Goal: Transaction & Acquisition: Book appointment/travel/reservation

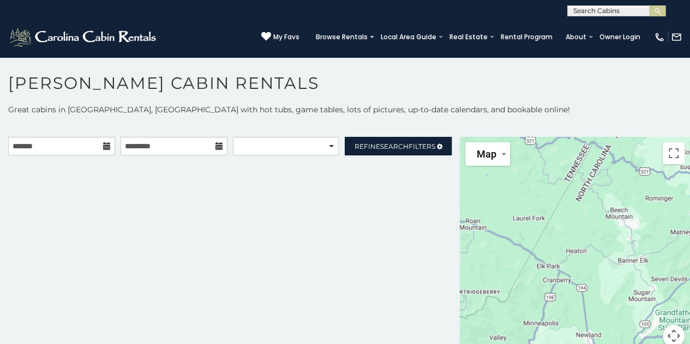
scroll to position [5, 0]
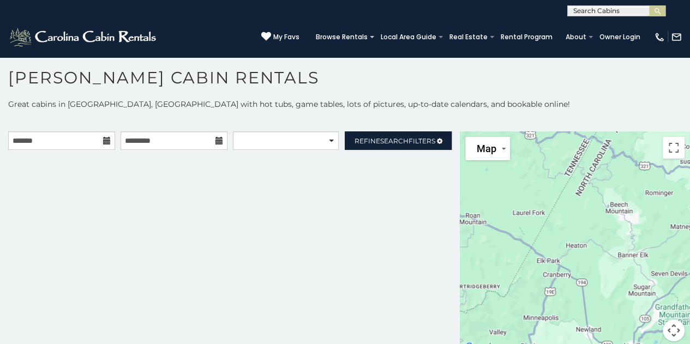
click at [106, 142] on icon at bounding box center [107, 141] width 8 height 8
click at [94, 142] on input "text" at bounding box center [61, 140] width 107 height 19
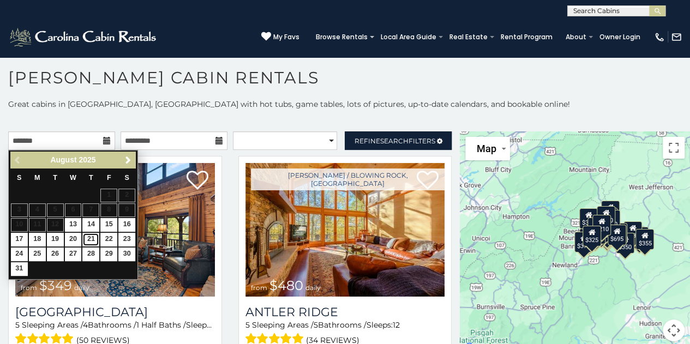
click at [89, 238] on link "21" at bounding box center [90, 240] width 17 height 14
type input "**********"
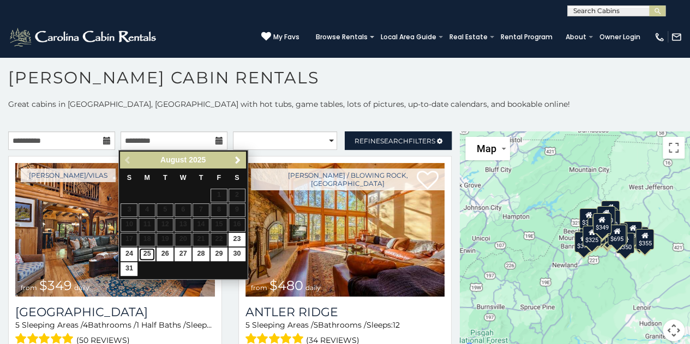
click at [145, 253] on link "25" at bounding box center [147, 255] width 17 height 14
type input "**********"
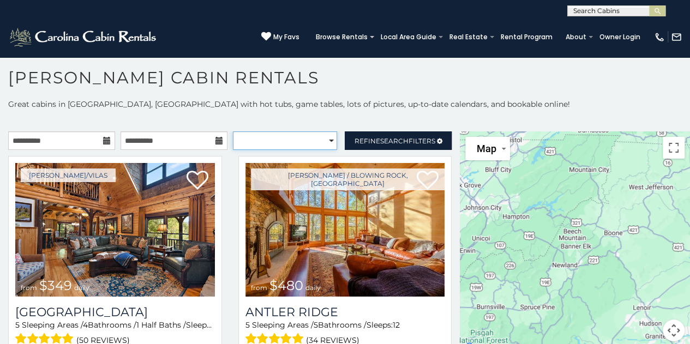
click at [320, 136] on select "**********" at bounding box center [285, 140] width 105 height 19
click at [324, 102] on p "Great cabins in Boone, NC with hot tubs, game tables, lots of pictures, up-to-d…" at bounding box center [345, 104] width 690 height 11
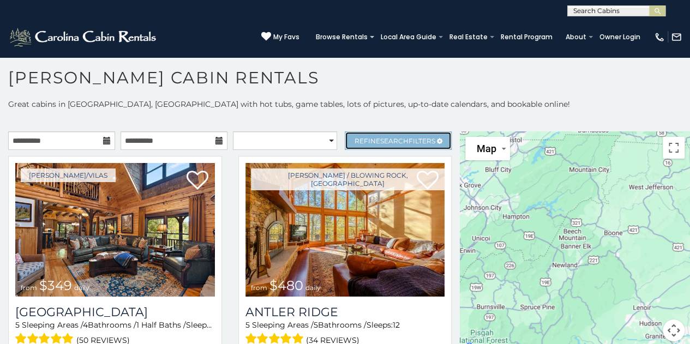
click at [357, 137] on span "Refine Search Filters" at bounding box center [395, 141] width 81 height 8
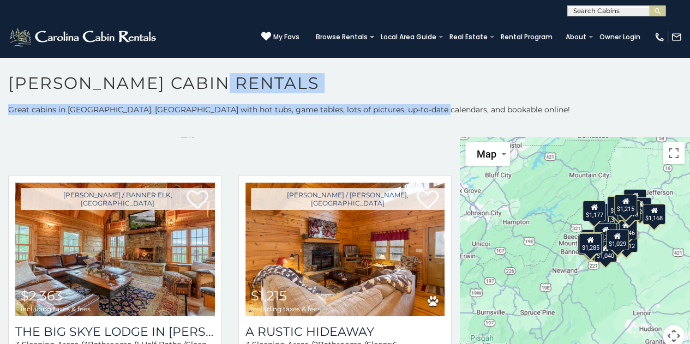
drag, startPoint x: 422, startPoint y: 90, endPoint x: 426, endPoint y: 109, distance: 18.9
click at [426, 109] on div "**********" at bounding box center [345, 211] width 690 height 277
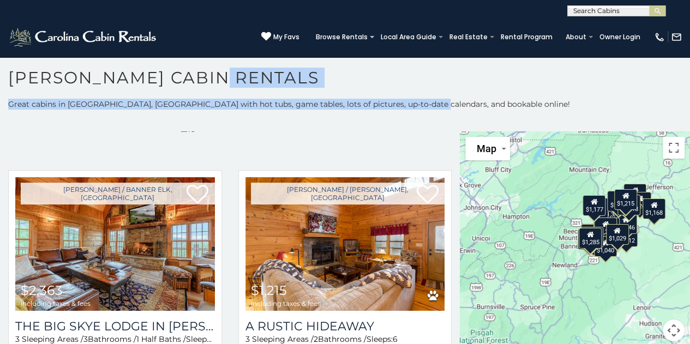
click at [667, 330] on button "Map camera controls" at bounding box center [674, 331] width 22 height 22
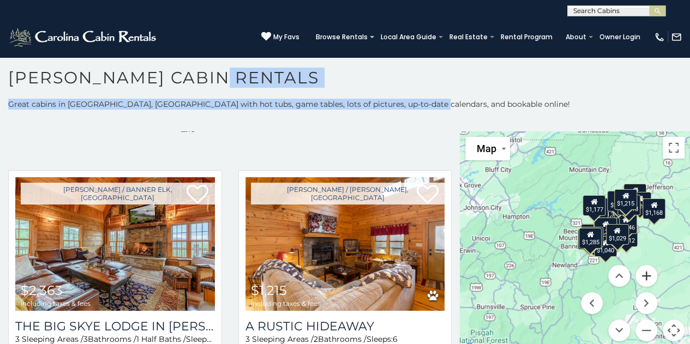
click at [641, 277] on button "Zoom in" at bounding box center [646, 276] width 22 height 22
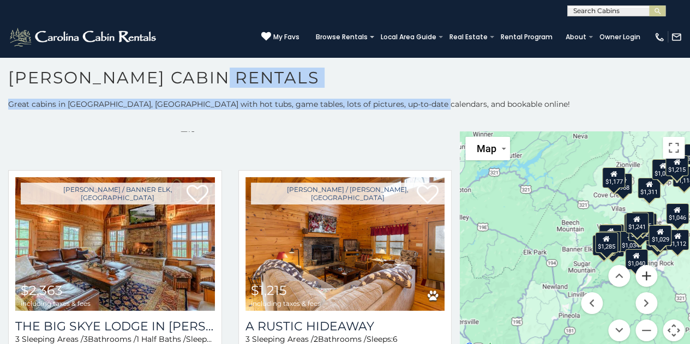
click at [641, 277] on button "Zoom in" at bounding box center [646, 276] width 22 height 22
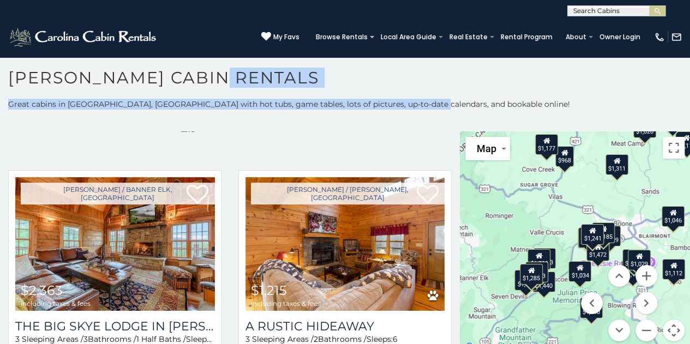
drag, startPoint x: 622, startPoint y: 218, endPoint x: 514, endPoint y: 241, distance: 110.4
click at [514, 241] on div "$2,363 $1,215 $1,709 $1,229 $1,202 $1,153 $1,103 $1,440 $1,311 $1,040 $1,212 $1…" at bounding box center [575, 242] width 230 height 223
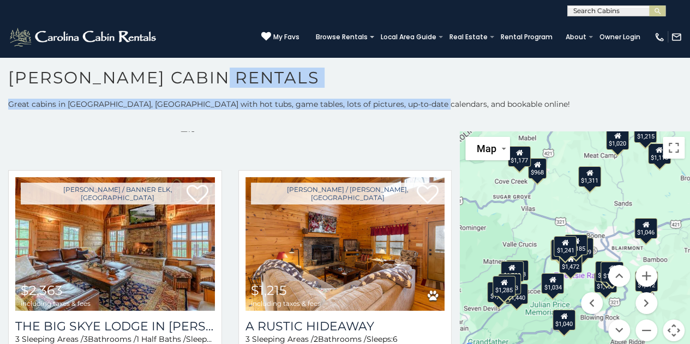
drag, startPoint x: 639, startPoint y: 239, endPoint x: 610, endPoint y: 251, distance: 32.0
click at [610, 251] on div "$2,363 $1,215 $1,709 $1,229 $1,202 $1,153 $1,103 $1,440 $1,311 $1,040 $1,212 $1…" at bounding box center [575, 242] width 230 height 223
click at [639, 271] on button "Zoom in" at bounding box center [646, 276] width 22 height 22
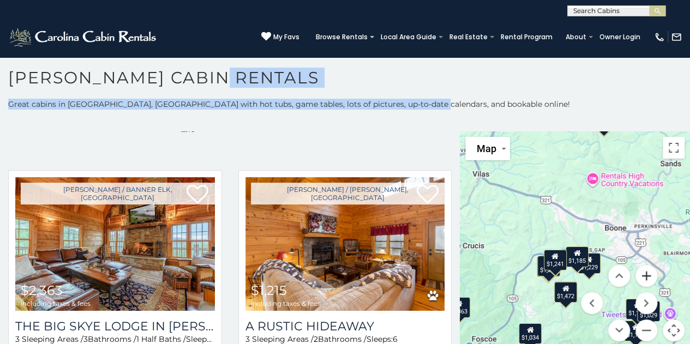
click at [639, 271] on button "Zoom in" at bounding box center [646, 276] width 22 height 22
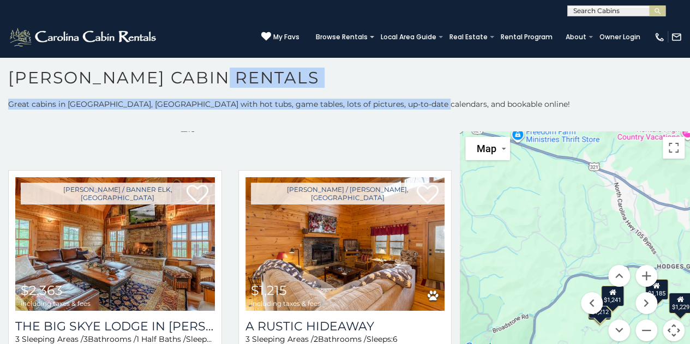
drag, startPoint x: 539, startPoint y: 237, endPoint x: 618, endPoint y: 247, distance: 79.7
click at [618, 247] on div "$2,363 $1,215 $1,709 $1,229 $1,202 $1,153 $1,103 $1,440 $1,311 $1,040 $1,212 $1…" at bounding box center [575, 242] width 230 height 223
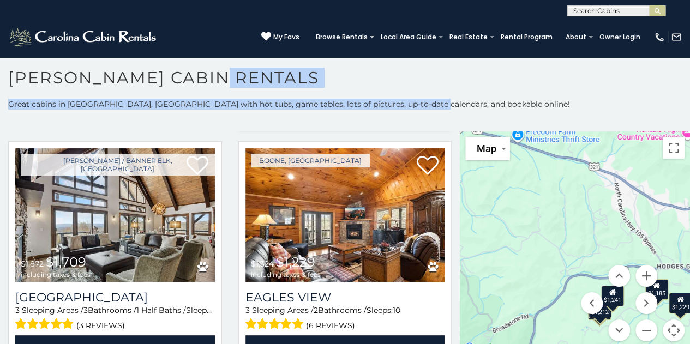
scroll to position [673, 0]
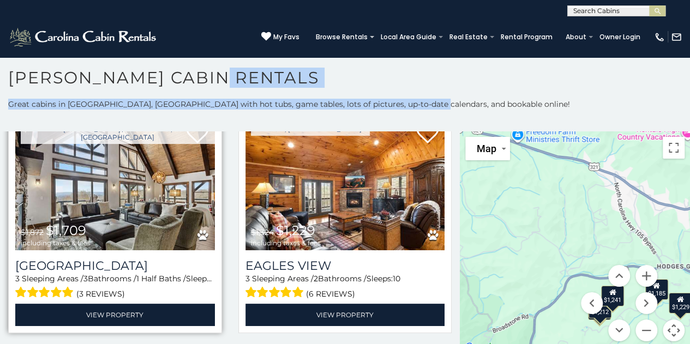
click at [153, 217] on img at bounding box center [115, 184] width 200 height 134
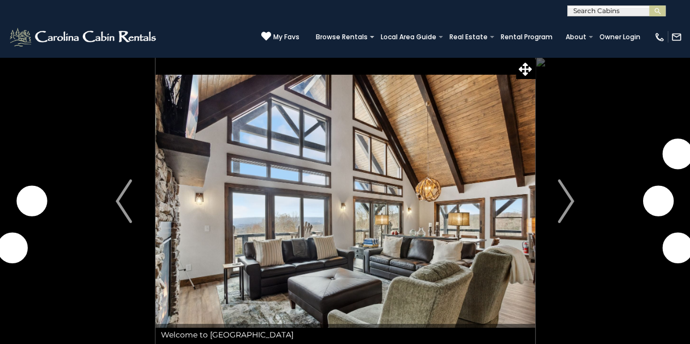
click at [572, 202] on img "Next" at bounding box center [566, 201] width 16 height 44
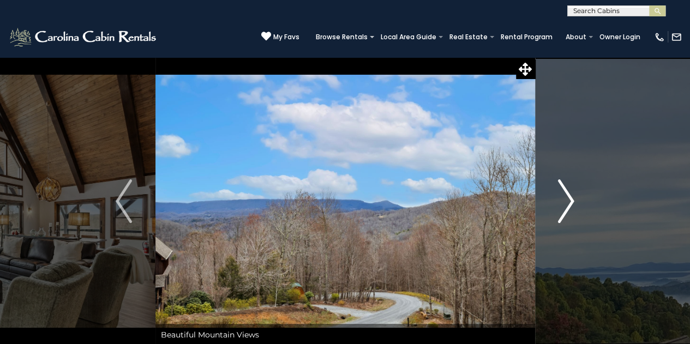
click at [569, 199] on img "Next" at bounding box center [566, 201] width 16 height 44
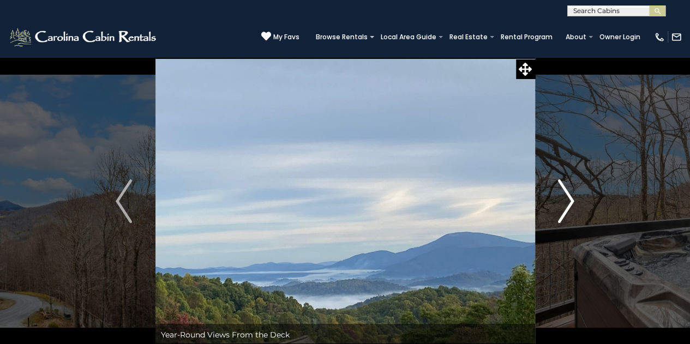
click at [569, 199] on img "Next" at bounding box center [566, 201] width 16 height 44
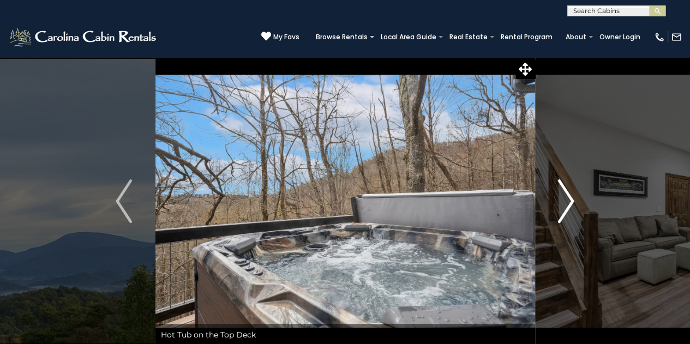
click at [569, 199] on img "Next" at bounding box center [566, 201] width 16 height 44
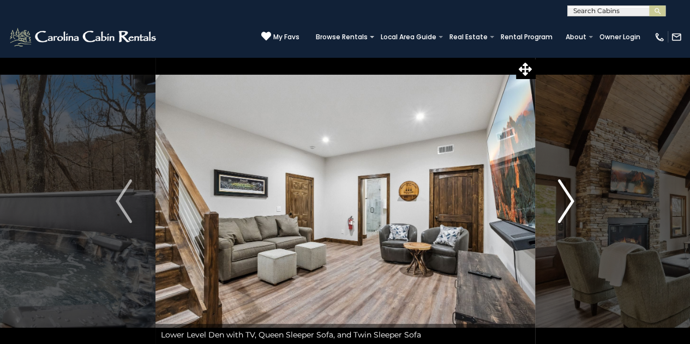
click at [569, 199] on img "Next" at bounding box center [566, 201] width 16 height 44
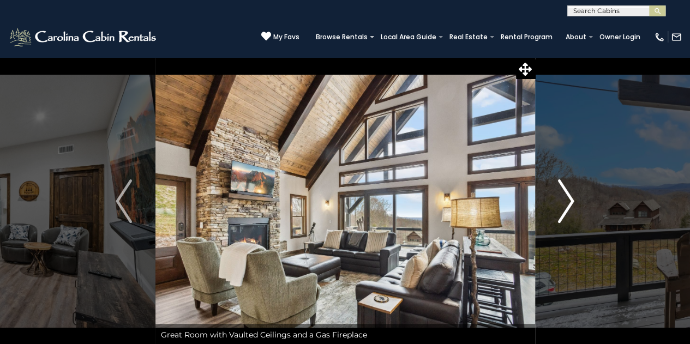
click at [569, 199] on img "Next" at bounding box center [566, 201] width 16 height 44
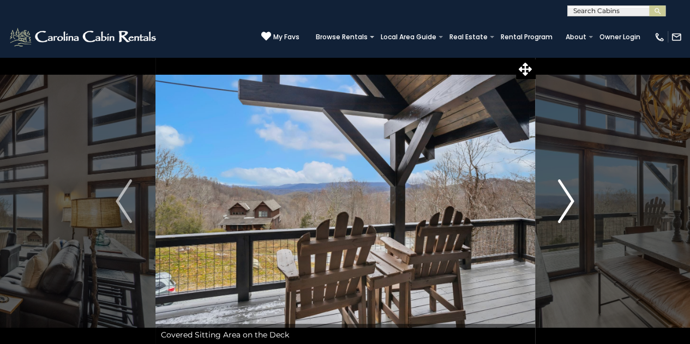
click at [569, 199] on img "Next" at bounding box center [566, 201] width 16 height 44
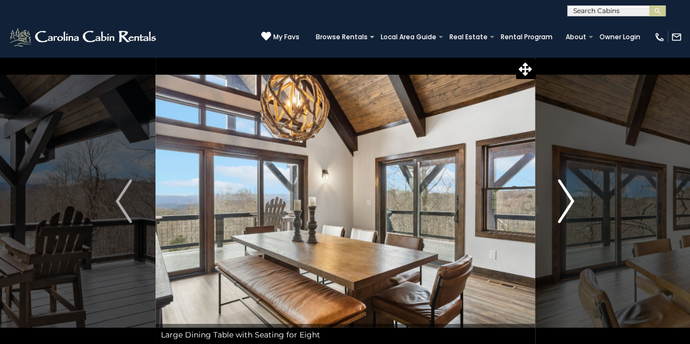
click at [569, 199] on img "Next" at bounding box center [566, 201] width 16 height 44
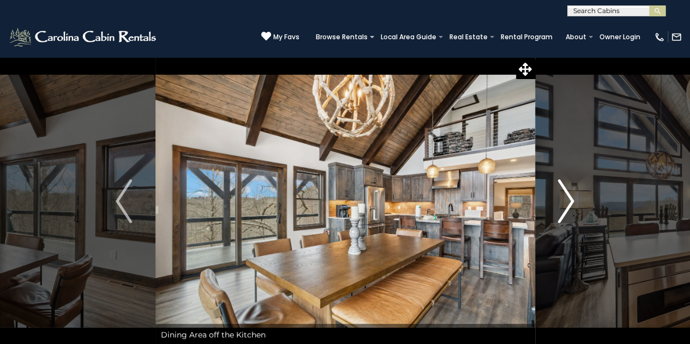
click at [569, 199] on img "Next" at bounding box center [566, 201] width 16 height 44
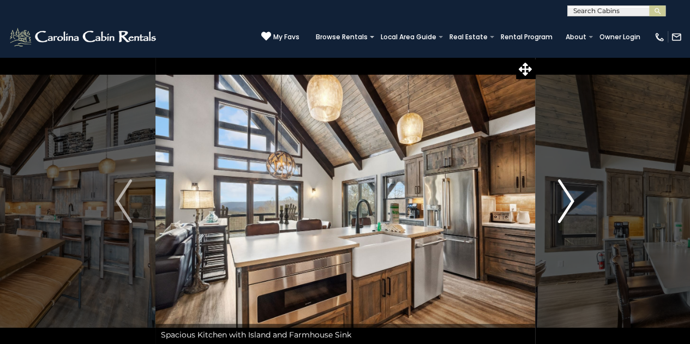
click at [569, 199] on img "Next" at bounding box center [566, 201] width 16 height 44
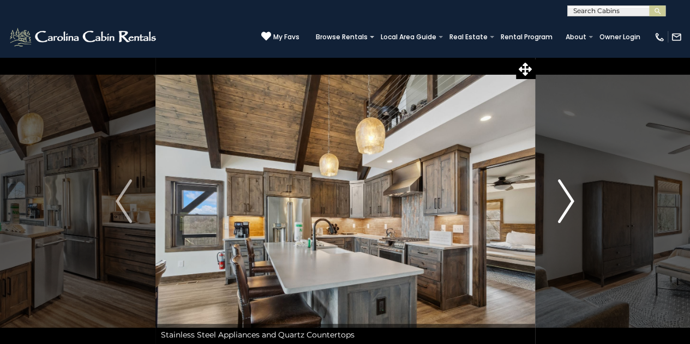
click at [569, 199] on img "Next" at bounding box center [566, 201] width 16 height 44
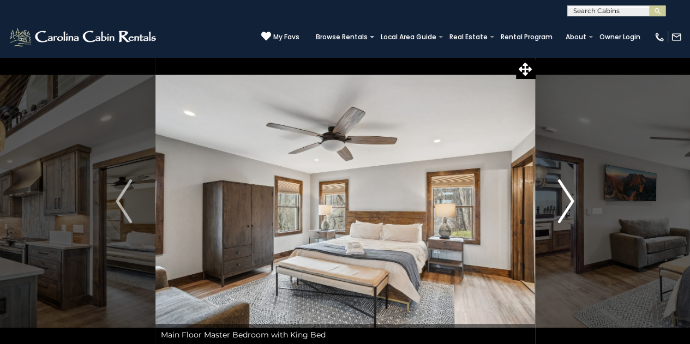
click at [559, 203] on img "Next" at bounding box center [566, 201] width 16 height 44
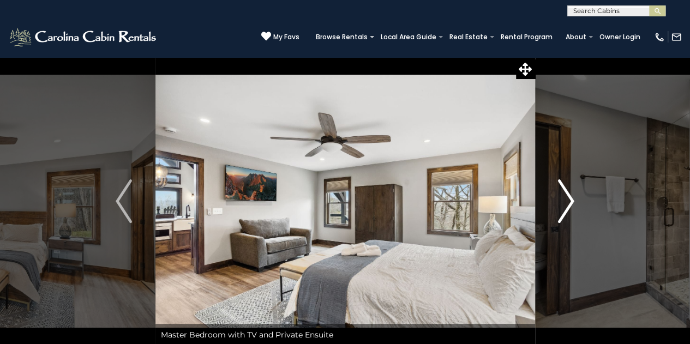
click at [559, 203] on img "Next" at bounding box center [566, 201] width 16 height 44
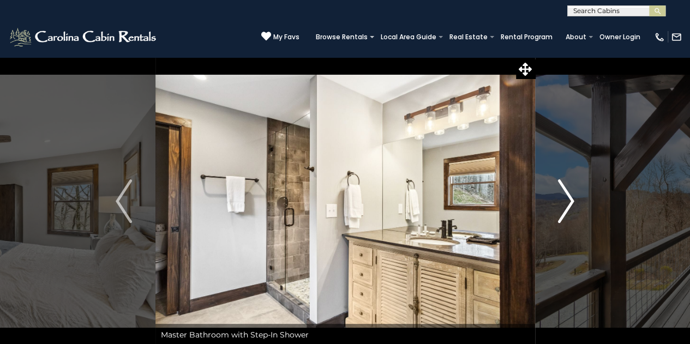
click at [559, 203] on img "Next" at bounding box center [566, 201] width 16 height 44
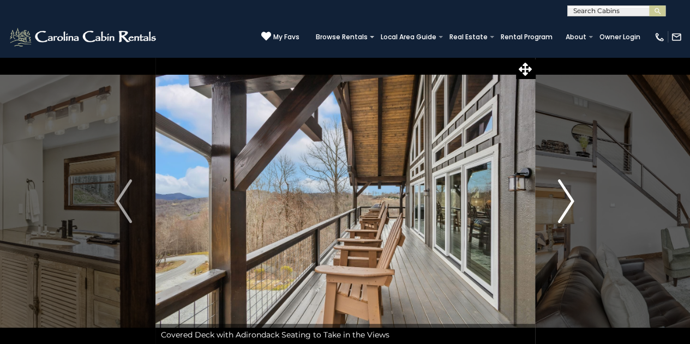
click at [559, 203] on img "Next" at bounding box center [566, 201] width 16 height 44
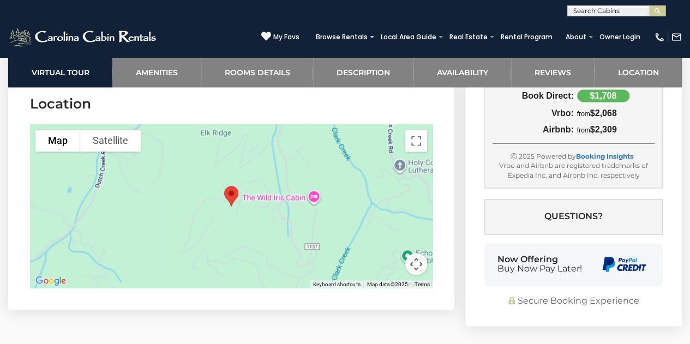
scroll to position [2827, 0]
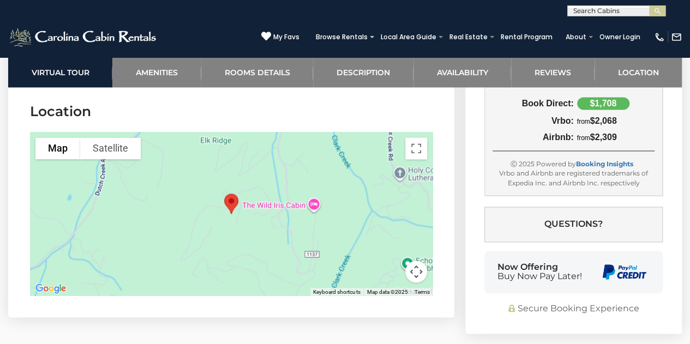
click at [415, 264] on button "Map camera controls" at bounding box center [416, 272] width 22 height 22
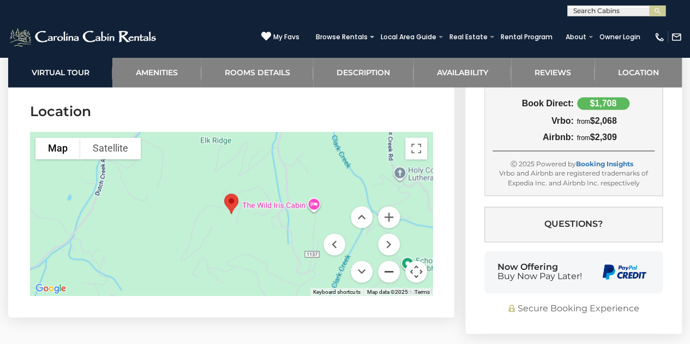
click at [388, 267] on button "Zoom out" at bounding box center [389, 272] width 22 height 22
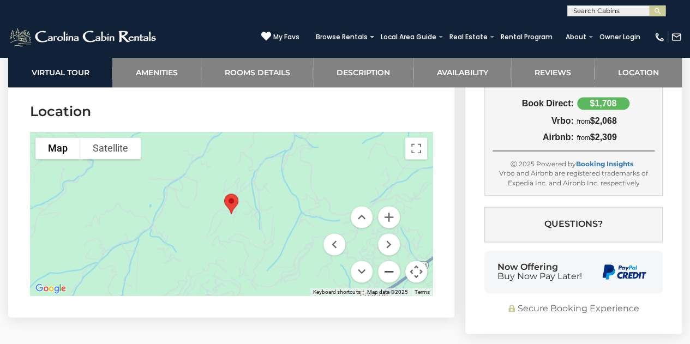
click at [388, 267] on button "Zoom out" at bounding box center [389, 272] width 22 height 22
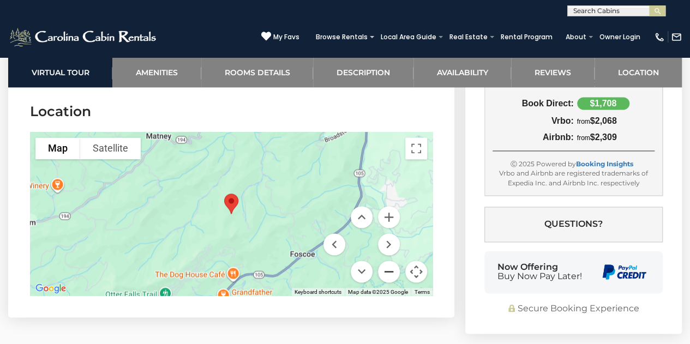
click at [388, 267] on button "Zoom out" at bounding box center [389, 272] width 22 height 22
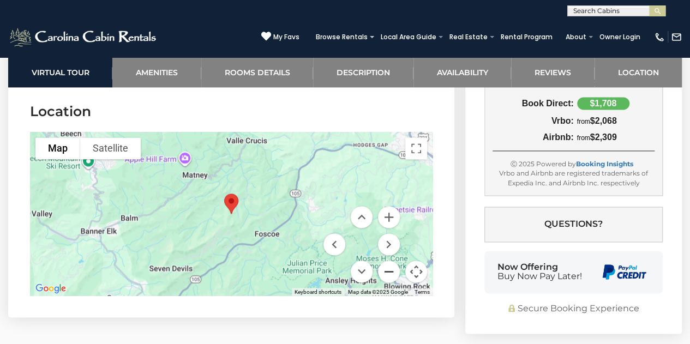
click at [388, 267] on button "Zoom out" at bounding box center [389, 272] width 22 height 22
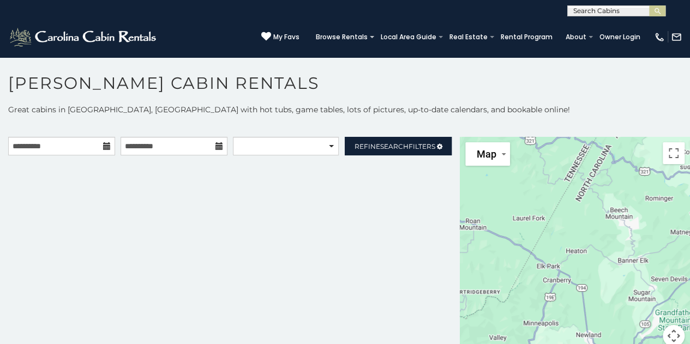
scroll to position [5, 0]
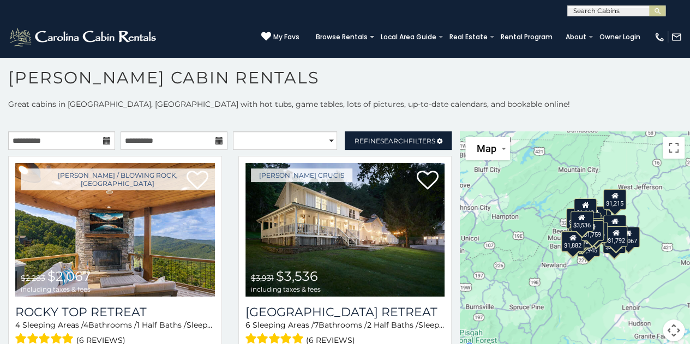
click at [665, 253] on div "$2,067 $3,536 $2,201 $2,552 $2,363 $2,453 $3,281 $1,943 $2,081 $2,502 $2,431 $1…" at bounding box center [575, 242] width 230 height 223
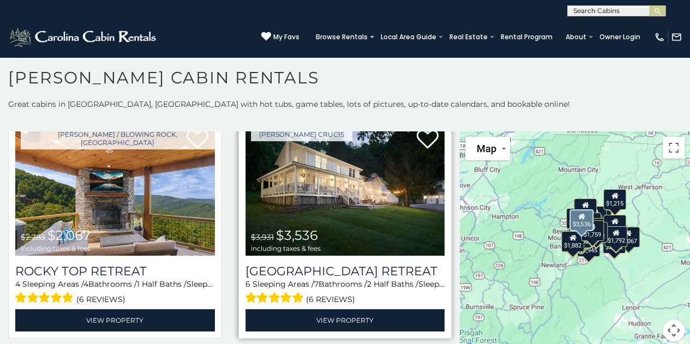
scroll to position [40, 0]
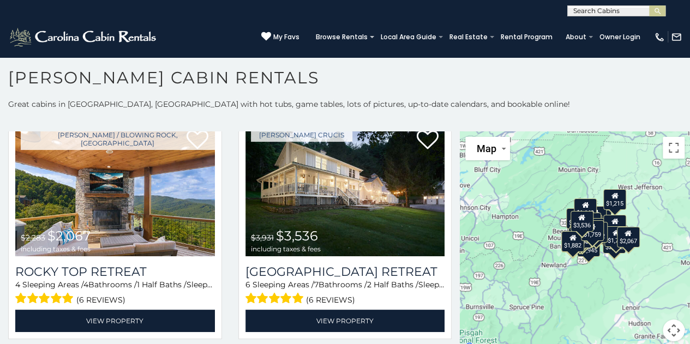
click at [667, 328] on button "Map camera controls" at bounding box center [674, 331] width 22 height 22
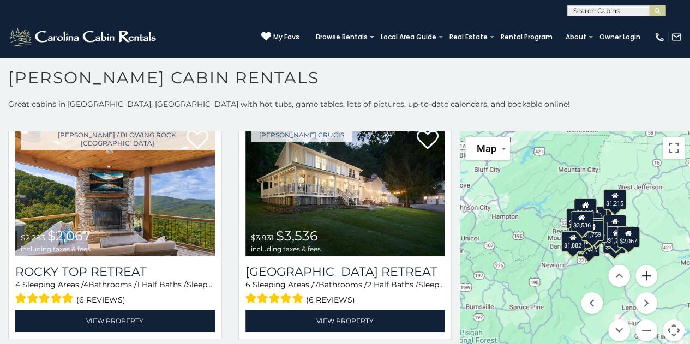
click at [642, 275] on button "Zoom in" at bounding box center [646, 276] width 22 height 22
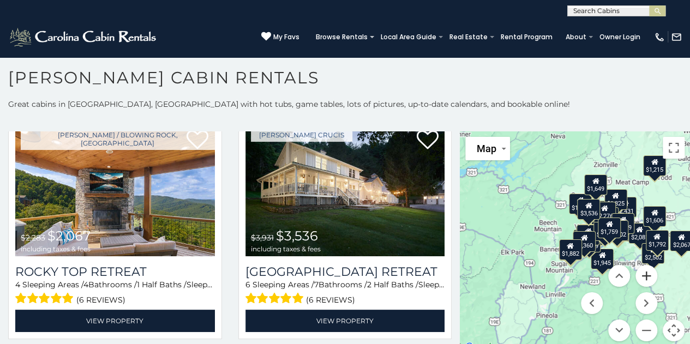
click at [639, 272] on button "Zoom in" at bounding box center [646, 276] width 22 height 22
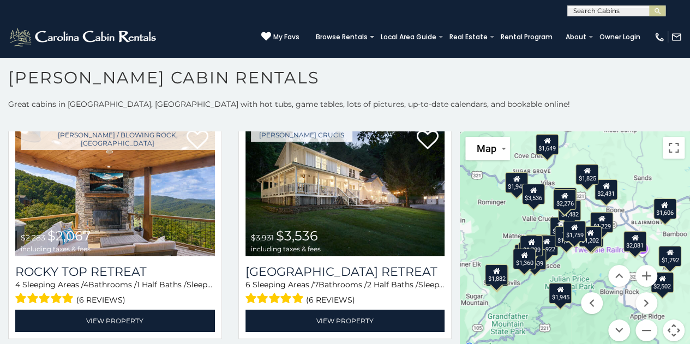
drag, startPoint x: 574, startPoint y: 206, endPoint x: 502, endPoint y: 217, distance: 72.2
click at [502, 217] on div "$2,067 $3,536 $2,201 $2,552 $2,363 $2,453 $3,281 $1,943 $2,081 $2,502 $2,431 $1…" at bounding box center [575, 242] width 230 height 223
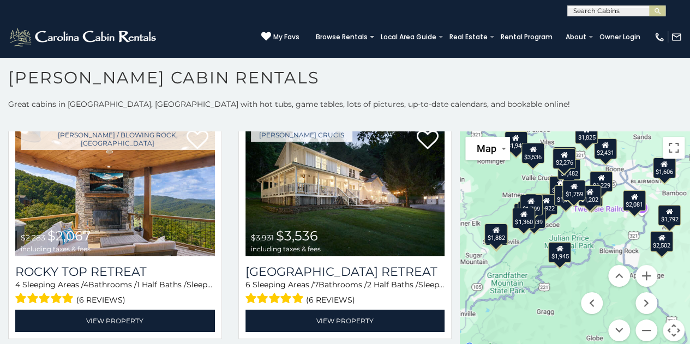
drag, startPoint x: 604, startPoint y: 260, endPoint x: 605, endPoint y: 220, distance: 39.8
click at [605, 220] on div "$2,067 $3,536 $2,201 $2,552 $2,363 $2,453 $3,281 $1,943 $2,081 $2,502 $2,431 $1…" at bounding box center [575, 242] width 230 height 223
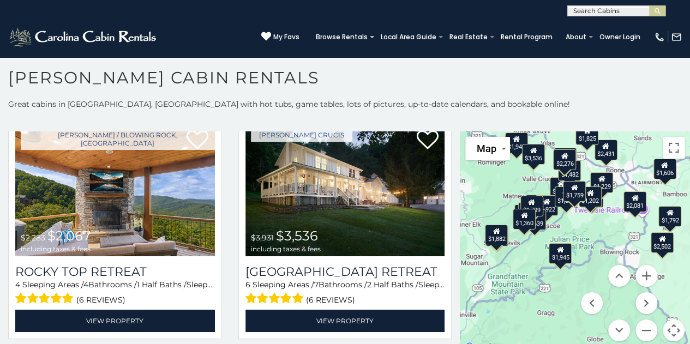
click at [632, 201] on icon at bounding box center [635, 198] width 7 height 8
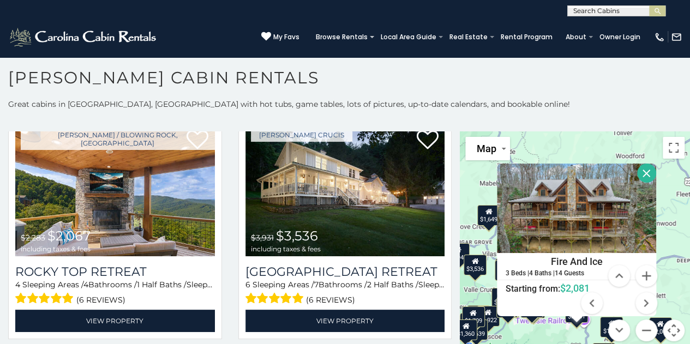
click at [644, 166] on button "Close" at bounding box center [646, 173] width 19 height 19
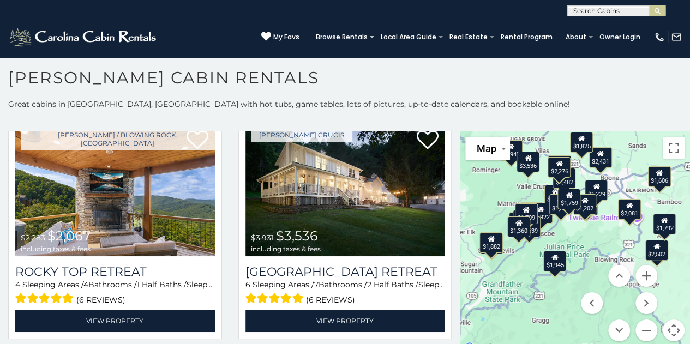
drag, startPoint x: 571, startPoint y: 254, endPoint x: 624, endPoint y: 149, distance: 117.6
click at [624, 149] on div "$2,067 $3,536 $2,201 $2,552 $2,363 $2,453 $3,281 $1,943 $2,081 $2,502 $2,431 $1…" at bounding box center [575, 242] width 230 height 223
click at [662, 226] on div "$1,792" at bounding box center [664, 223] width 23 height 21
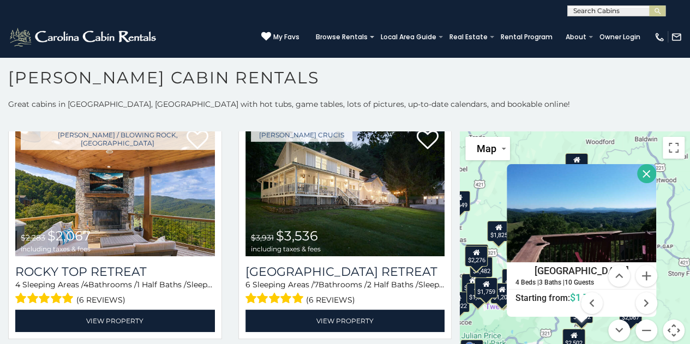
click at [625, 149] on div "$2,067 $3,536 $2,201 $2,552 $2,363 $2,453 $3,281 $1,943 $2,081 $2,502 $2,431 $1…" at bounding box center [575, 242] width 230 height 223
click at [639, 170] on button "Close" at bounding box center [646, 173] width 19 height 19
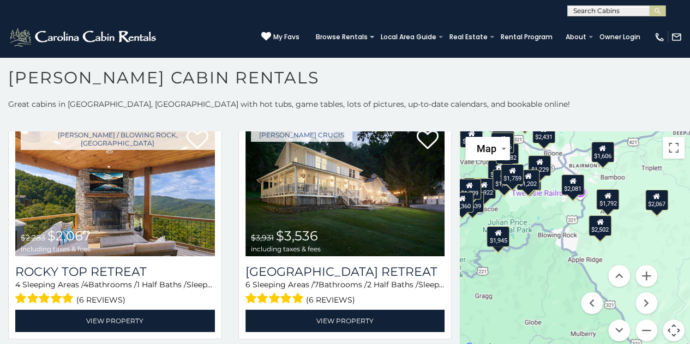
drag, startPoint x: 619, startPoint y: 236, endPoint x: 646, endPoint y: 117, distance: 122.4
click at [646, 117] on div "**********" at bounding box center [345, 227] width 690 height 256
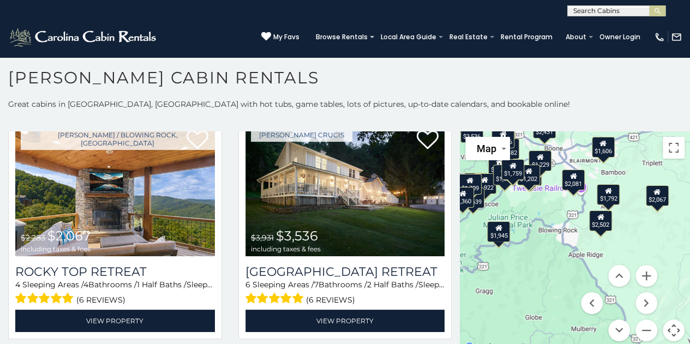
click at [596, 224] on div "$2,502" at bounding box center [600, 220] width 23 height 21
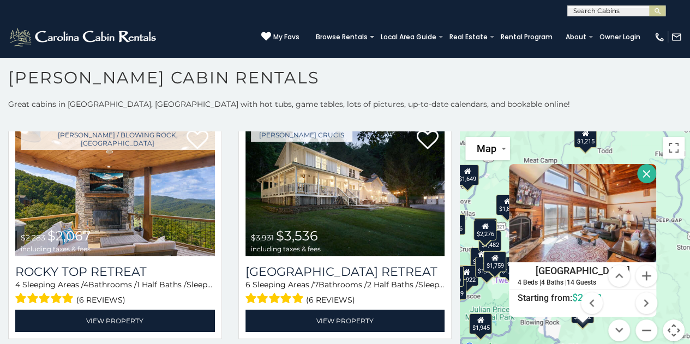
click at [641, 173] on button "Close" at bounding box center [646, 173] width 19 height 19
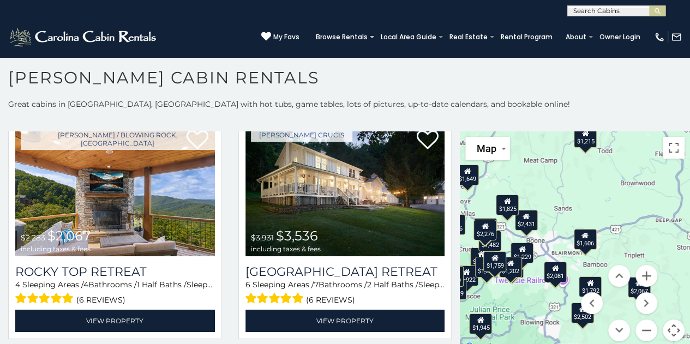
drag, startPoint x: 582, startPoint y: 269, endPoint x: 633, endPoint y: 170, distance: 111.0
click at [633, 170] on div "$2,067 $3,536 $2,201 $2,552 $2,363 $2,453 $3,281 $1,943 $2,081 $2,502 $2,431 $1…" at bounding box center [575, 242] width 230 height 223
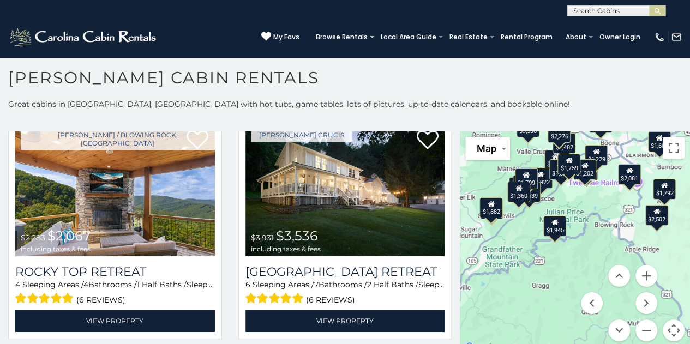
drag, startPoint x: 579, startPoint y: 209, endPoint x: 653, endPoint y: 111, distance: 123.5
click at [653, 111] on div "**********" at bounding box center [345, 227] width 690 height 256
click at [551, 224] on icon at bounding box center [554, 223] width 7 height 8
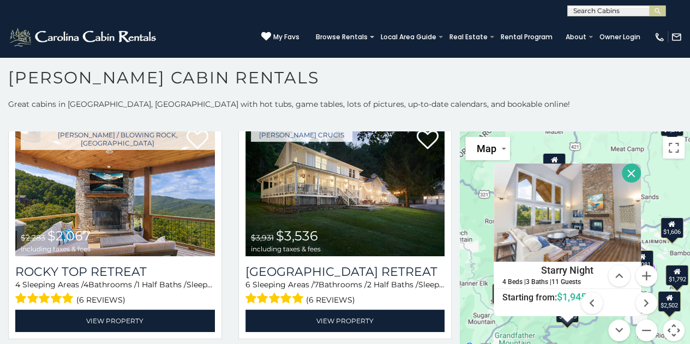
click at [627, 169] on button "Close" at bounding box center [631, 173] width 19 height 19
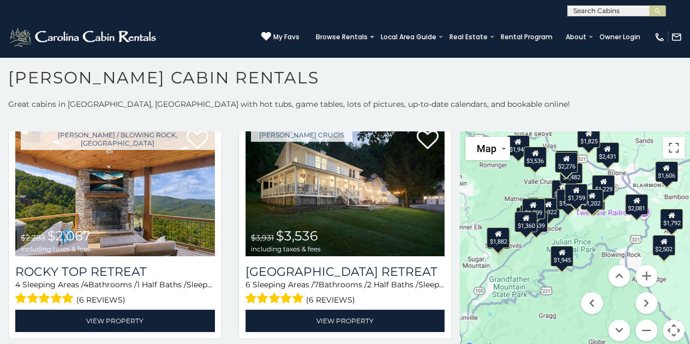
drag, startPoint x: 573, startPoint y: 286, endPoint x: 567, endPoint y: 230, distance: 57.0
click at [567, 230] on div "$2,067 $3,536 $2,201 $2,552 $2,363 $2,453 $3,281 $1,943 $2,081 $2,502 $2,431 $1…" at bounding box center [575, 242] width 230 height 223
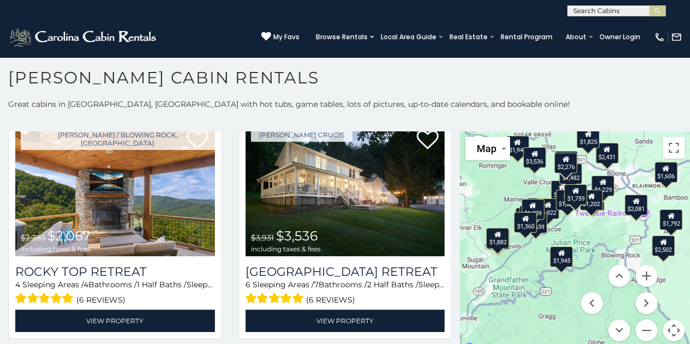
click at [570, 195] on div "$1,759" at bounding box center [575, 194] width 23 height 21
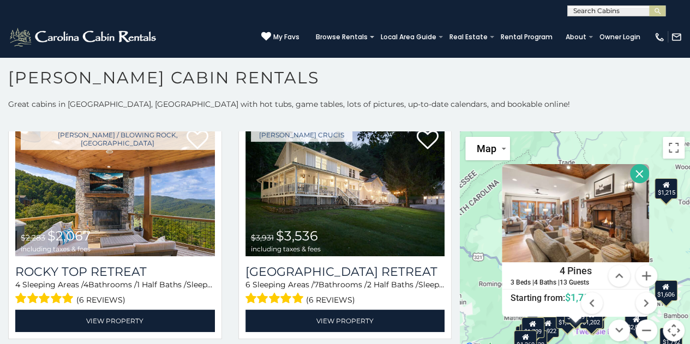
click at [637, 169] on button "Close" at bounding box center [639, 173] width 19 height 19
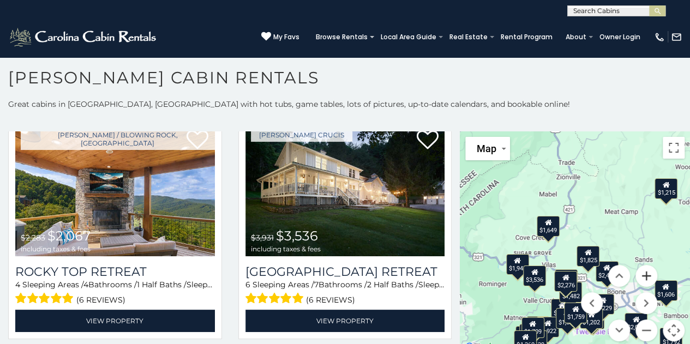
click at [640, 269] on button "Zoom in" at bounding box center [646, 276] width 22 height 22
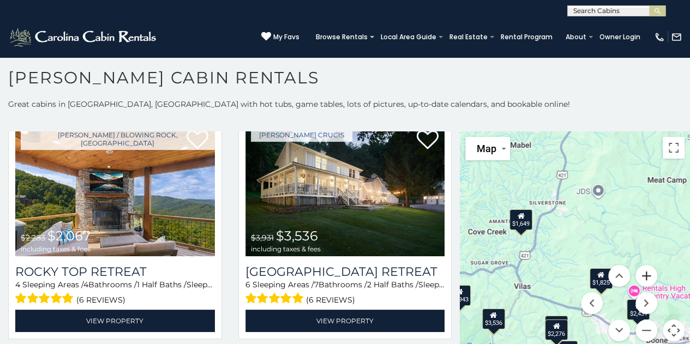
click at [640, 269] on button "Zoom in" at bounding box center [646, 276] width 22 height 22
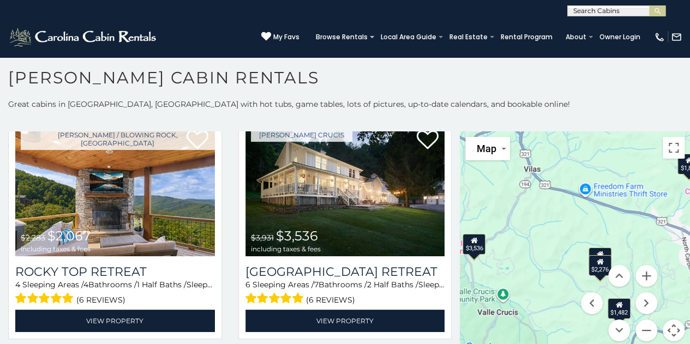
drag, startPoint x: 538, startPoint y: 309, endPoint x: 611, endPoint y: 128, distance: 195.6
click at [611, 128] on div "**********" at bounding box center [345, 227] width 690 height 256
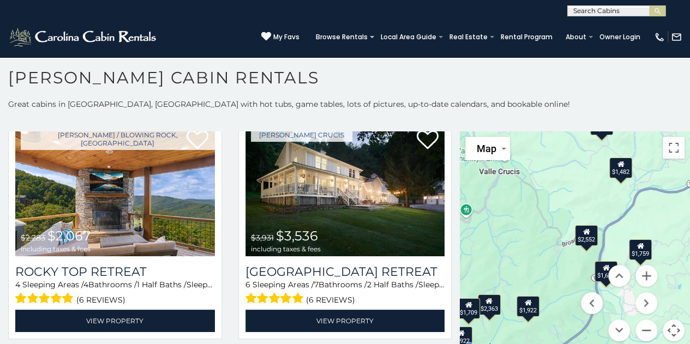
drag, startPoint x: 535, startPoint y: 277, endPoint x: 518, endPoint y: 169, distance: 109.3
click at [518, 169] on div "$2,067 $3,536 $2,201 $2,552 $2,363 $2,453 $3,281 $1,943 $2,081 $2,502 $2,431 $1…" at bounding box center [575, 242] width 230 height 223
click at [583, 238] on div "$2,552" at bounding box center [586, 235] width 23 height 21
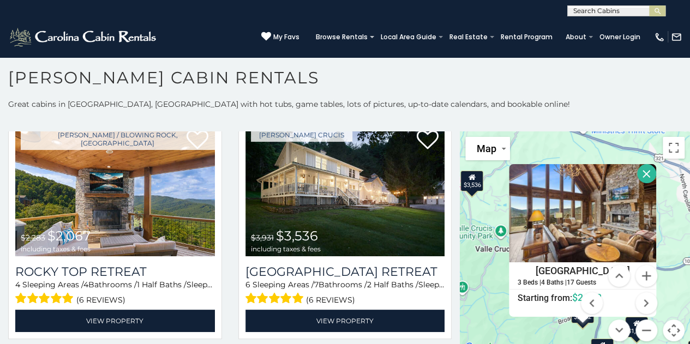
click at [479, 288] on div "$2,067 $3,536 $2,201 $2,552 $2,363 $2,453 $3,281 $1,943 $2,081 $2,502 $2,431 $1…" at bounding box center [575, 242] width 230 height 223
click at [643, 170] on button "Close" at bounding box center [646, 173] width 19 height 19
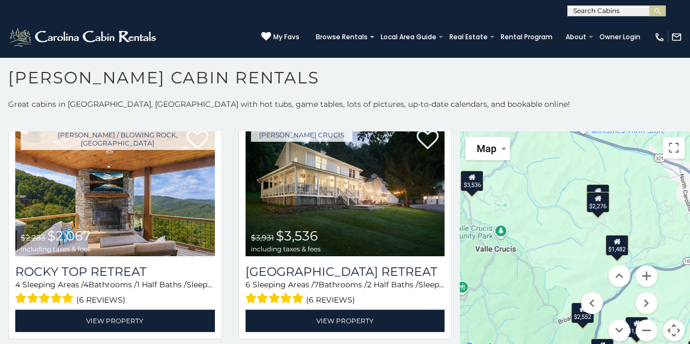
drag, startPoint x: 584, startPoint y: 274, endPoint x: 526, endPoint y: 246, distance: 64.4
click at [526, 246] on div "$2,067 $3,536 $2,201 $2,552 $2,363 $2,453 $3,281 $1,943 $2,081 $2,502 $2,431 $1…" at bounding box center [575, 242] width 230 height 223
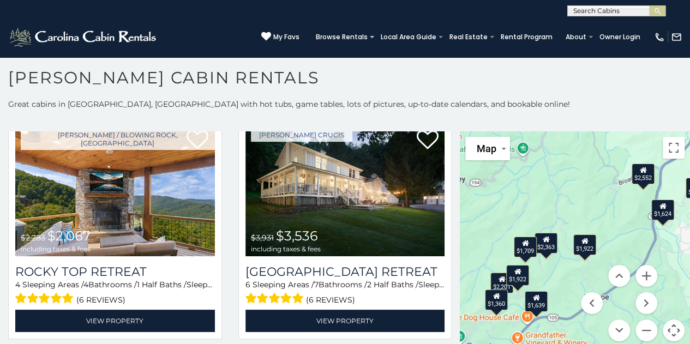
drag, startPoint x: 573, startPoint y: 265, endPoint x: 633, endPoint y: 125, distance: 152.7
click at [633, 125] on div "**********" at bounding box center [345, 227] width 690 height 256
click at [544, 247] on div "$2,363" at bounding box center [546, 243] width 23 height 21
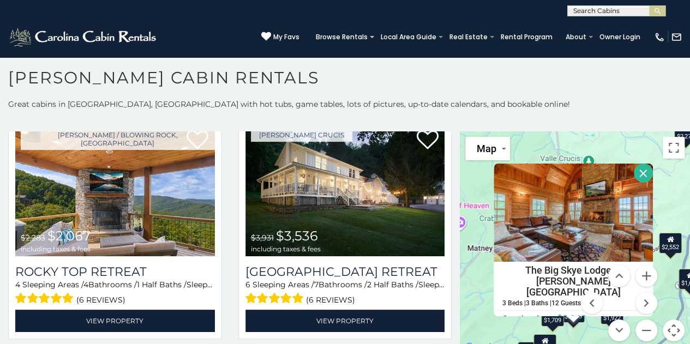
click at [640, 174] on button "Close" at bounding box center [643, 173] width 19 height 19
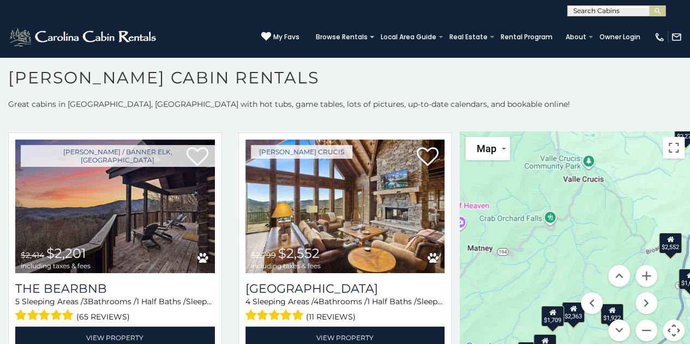
scroll to position [262, 0]
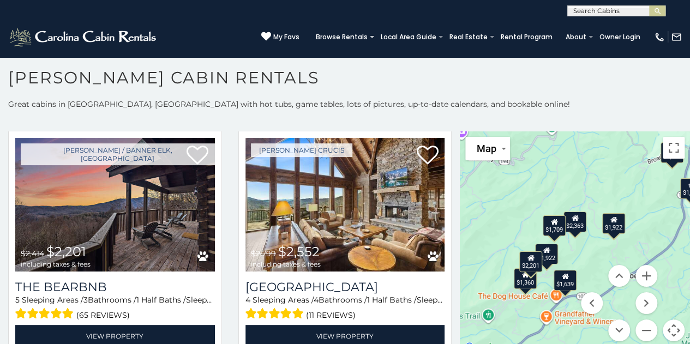
drag, startPoint x: 526, startPoint y: 257, endPoint x: 528, endPoint y: 165, distance: 91.7
click at [528, 165] on div "$2,067 $3,536 $2,201 $2,552 $2,363 $2,453 $3,281 $1,943 $2,081 $2,502 $2,431 $1…" at bounding box center [575, 242] width 230 height 223
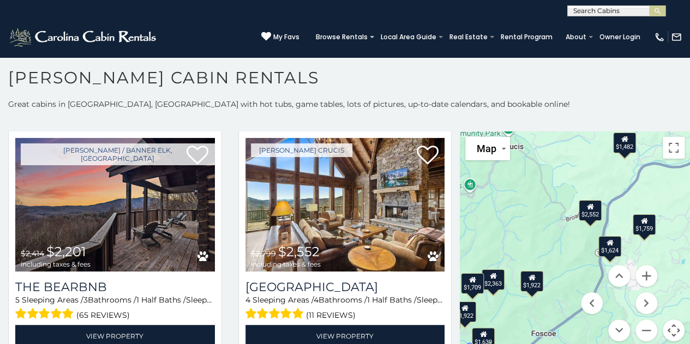
drag, startPoint x: 572, startPoint y: 177, endPoint x: 500, endPoint y: 227, distance: 87.8
click at [500, 227] on div "$2,067 $3,536 $2,201 $2,552 $2,363 $2,453 $3,281 $1,943 $2,081 $2,502 $2,431 $1…" at bounding box center [575, 242] width 230 height 223
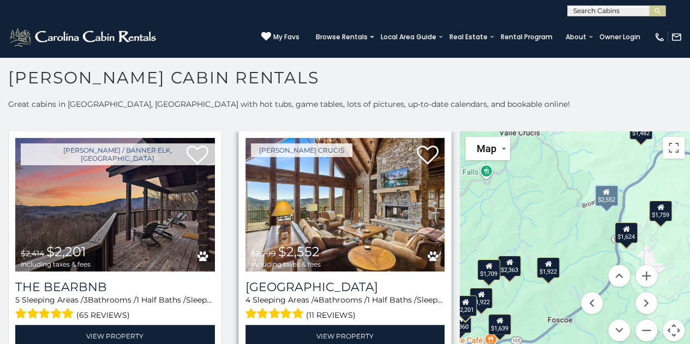
click at [413, 208] on img at bounding box center [345, 205] width 200 height 134
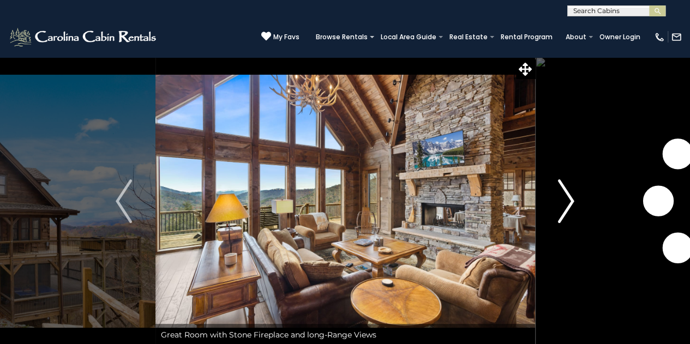
click at [571, 198] on img "Next" at bounding box center [566, 201] width 16 height 44
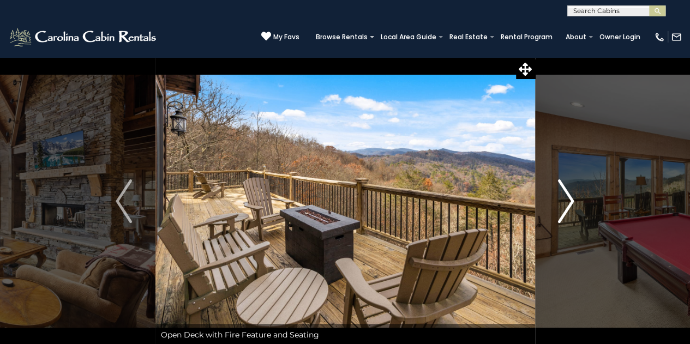
click at [571, 198] on img "Next" at bounding box center [566, 201] width 16 height 44
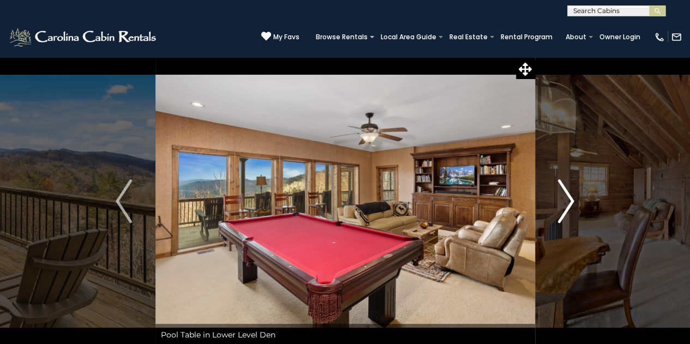
click at [571, 198] on img "Next" at bounding box center [566, 201] width 16 height 44
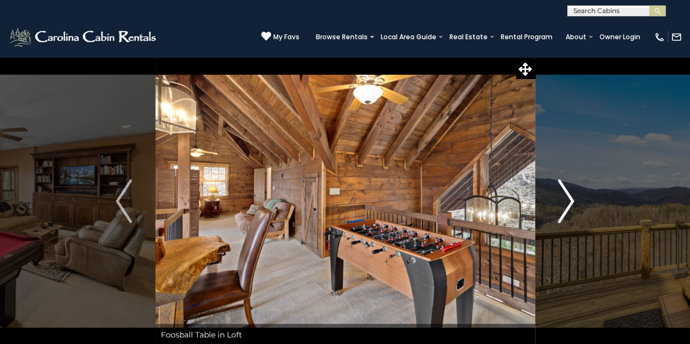
click at [571, 198] on img "Next" at bounding box center [566, 201] width 16 height 44
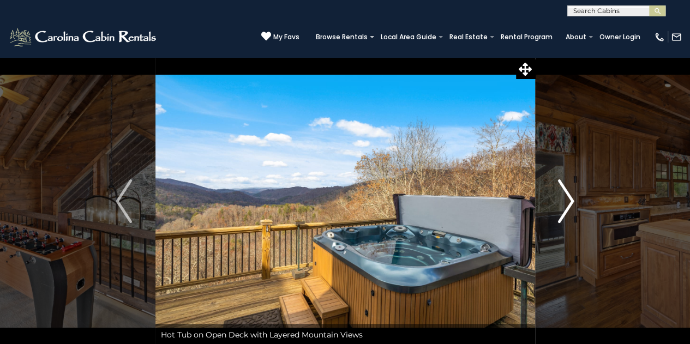
click at [569, 198] on img "Next" at bounding box center [566, 201] width 16 height 44
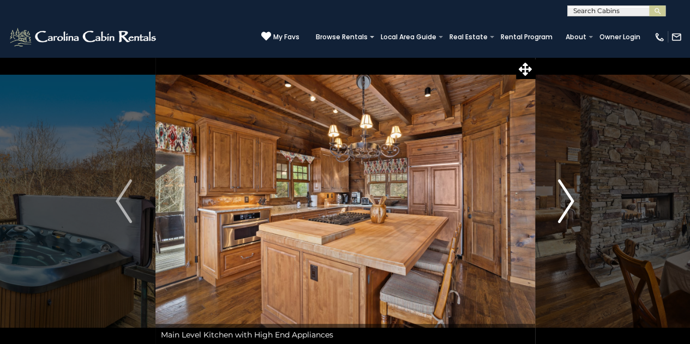
click at [569, 198] on img "Next" at bounding box center [566, 201] width 16 height 44
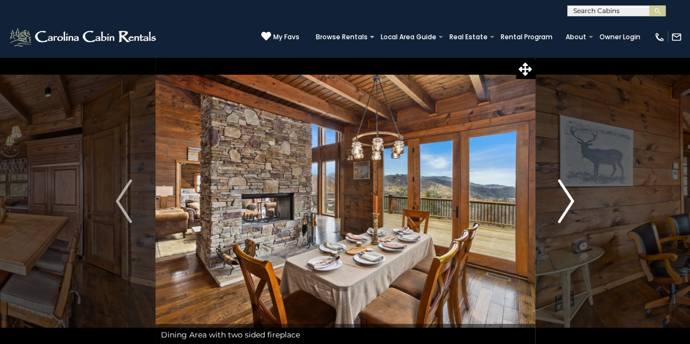
click at [569, 198] on img "Next" at bounding box center [566, 201] width 16 height 44
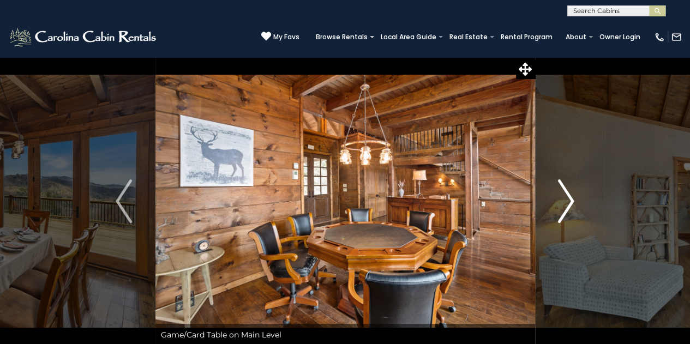
click at [569, 198] on img "Next" at bounding box center [566, 201] width 16 height 44
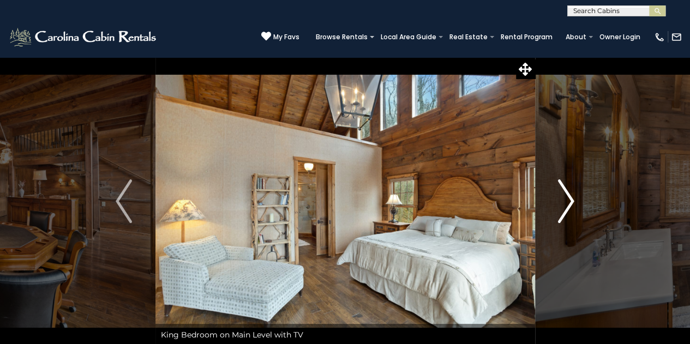
click at [569, 198] on img "Next" at bounding box center [566, 201] width 16 height 44
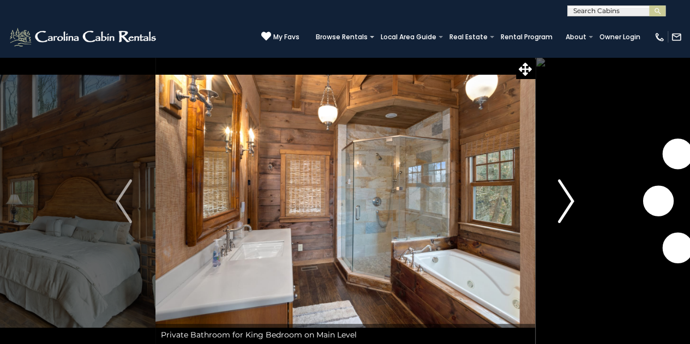
click at [569, 198] on img "Next" at bounding box center [566, 201] width 16 height 44
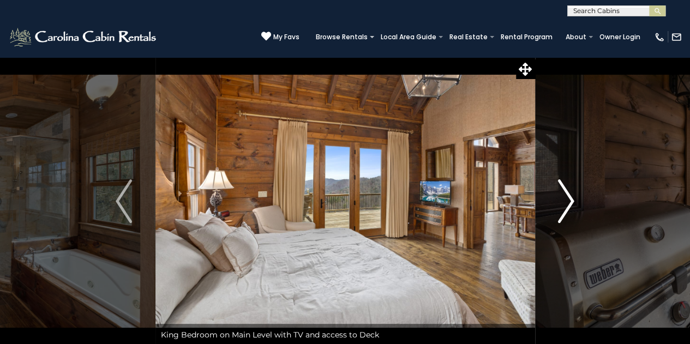
click at [569, 198] on img "Next" at bounding box center [566, 201] width 16 height 44
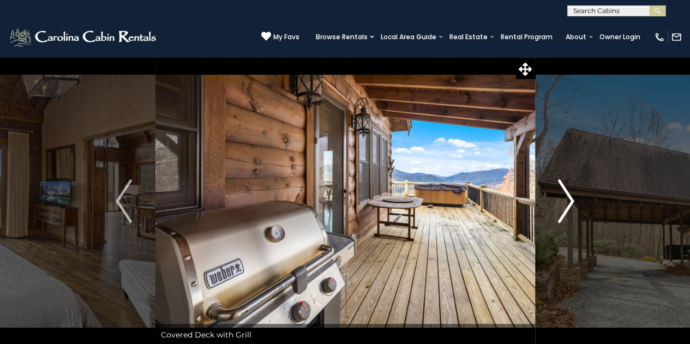
click at [569, 198] on img "Next" at bounding box center [566, 201] width 16 height 44
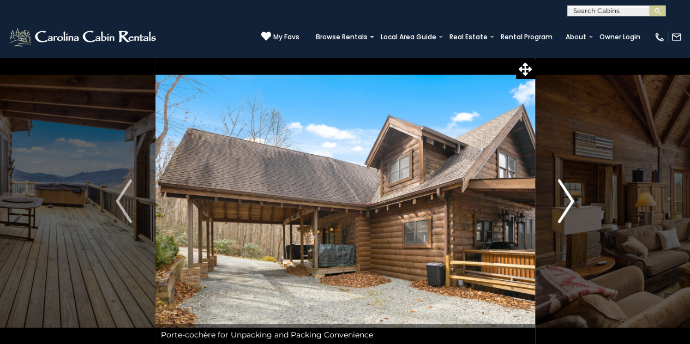
click at [569, 198] on img "Next" at bounding box center [566, 201] width 16 height 44
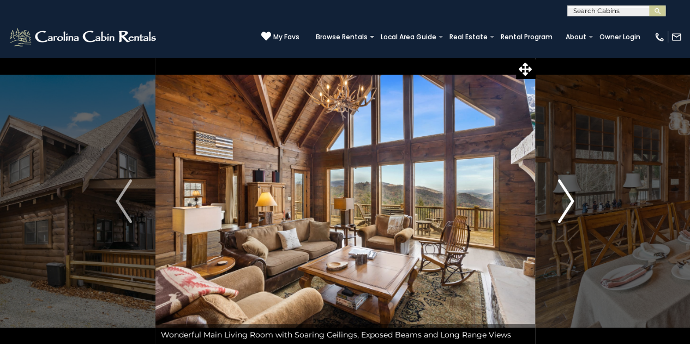
click at [569, 198] on img "Next" at bounding box center [566, 201] width 16 height 44
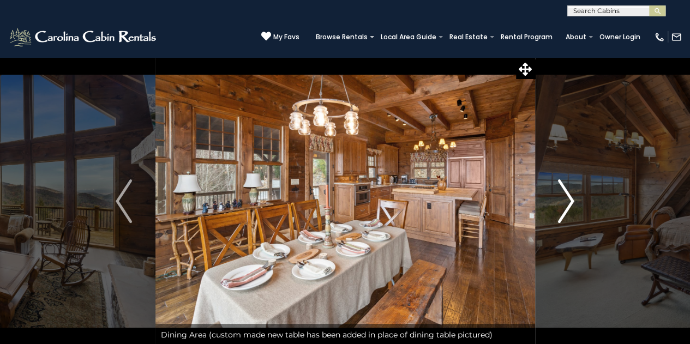
click at [569, 198] on img "Next" at bounding box center [566, 201] width 16 height 44
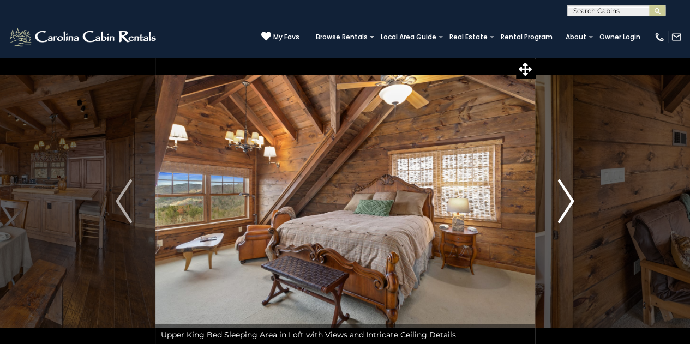
click at [569, 198] on img "Next" at bounding box center [566, 201] width 16 height 44
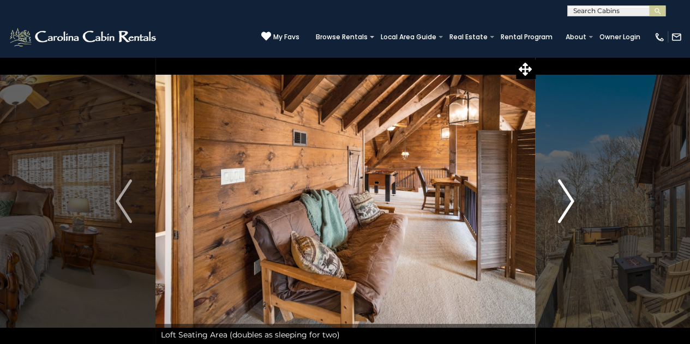
click at [569, 198] on img "Next" at bounding box center [566, 201] width 16 height 44
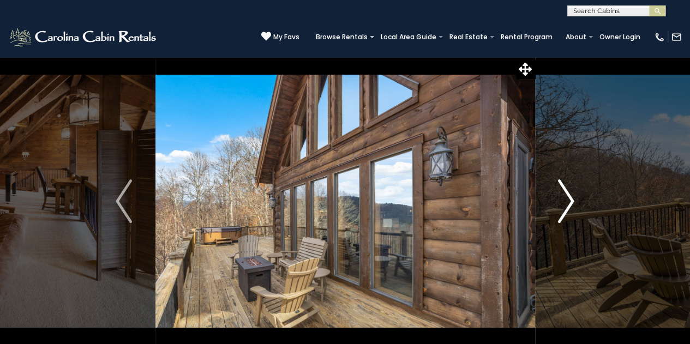
click at [569, 198] on img "Next" at bounding box center [566, 201] width 16 height 44
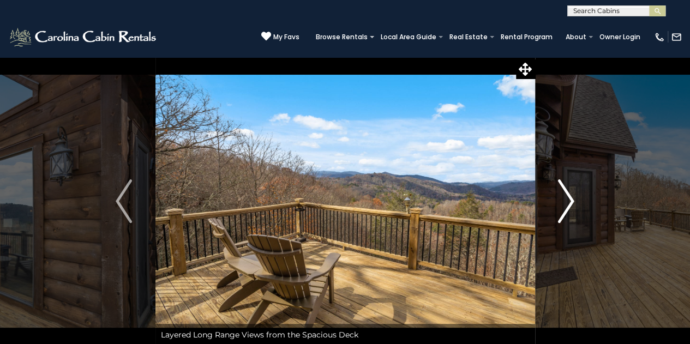
click at [569, 198] on img "Next" at bounding box center [566, 201] width 16 height 44
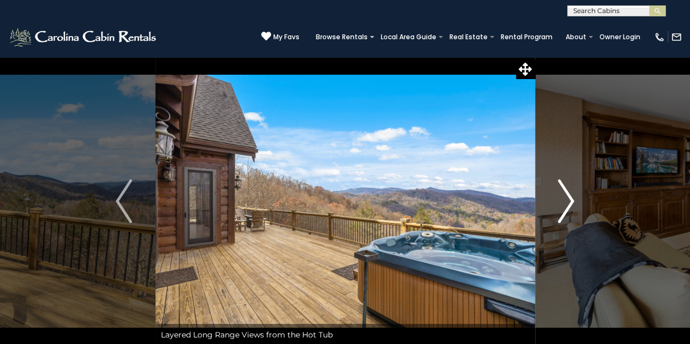
click at [569, 198] on img "Next" at bounding box center [566, 201] width 16 height 44
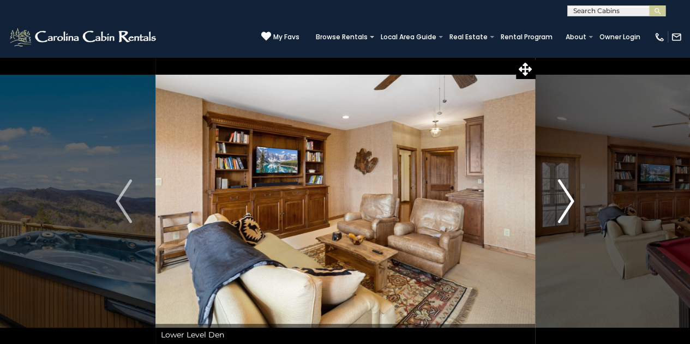
click at [569, 198] on img "Next" at bounding box center [566, 201] width 16 height 44
